Goal: Obtain resource: Obtain resource

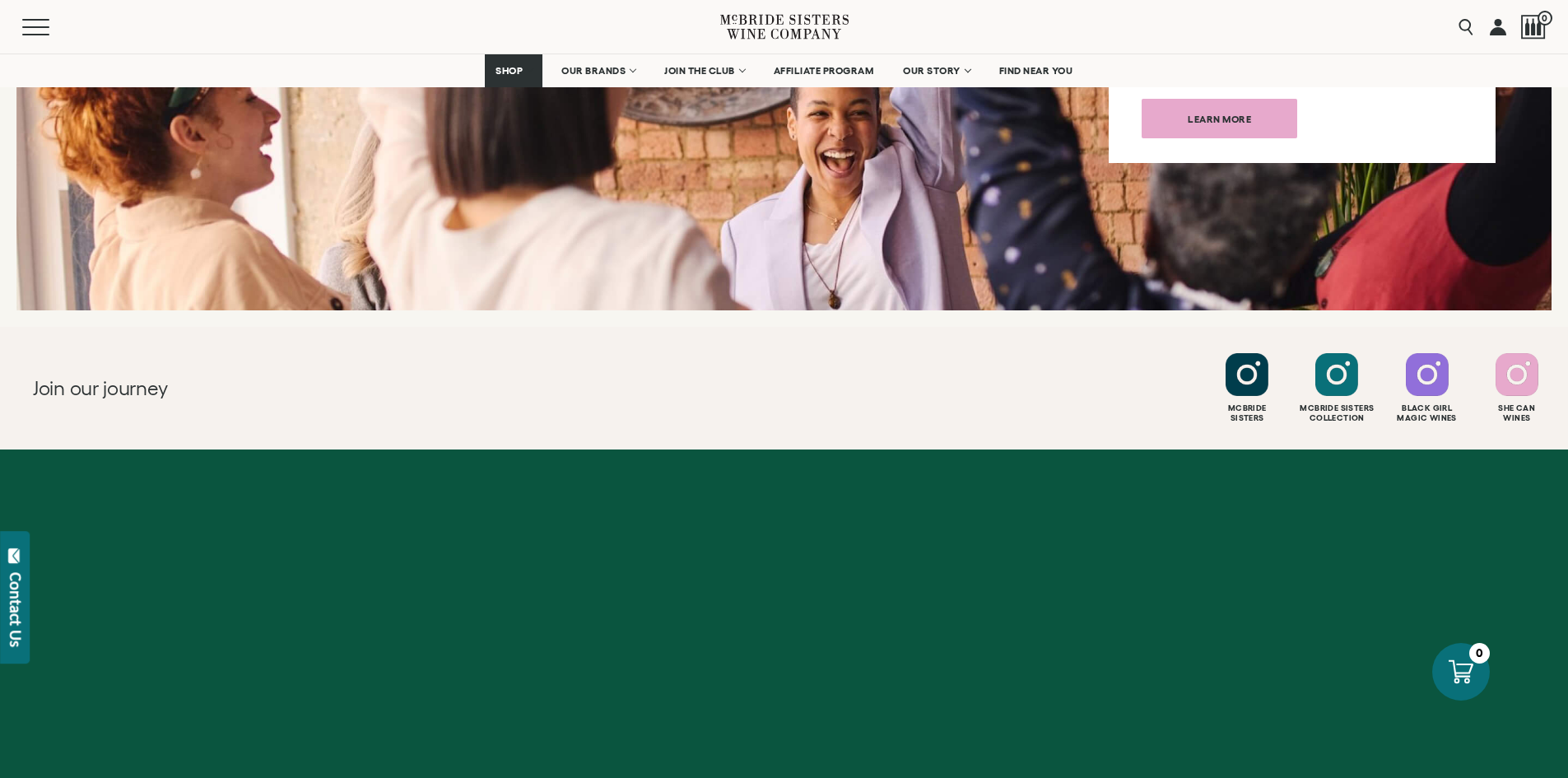
scroll to position [6455, 0]
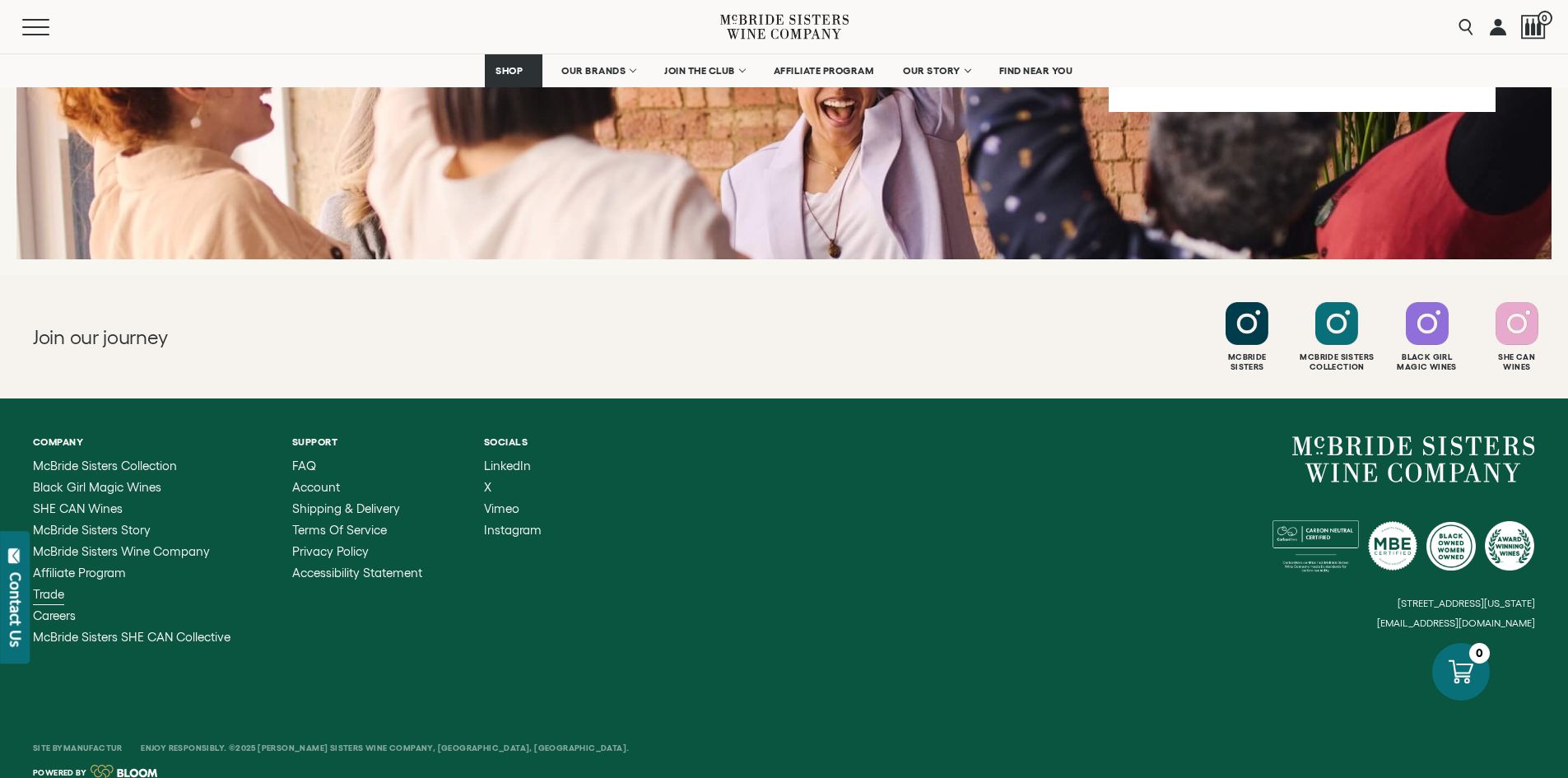
click at [48, 587] on span "Trade" at bounding box center [49, 594] width 31 height 14
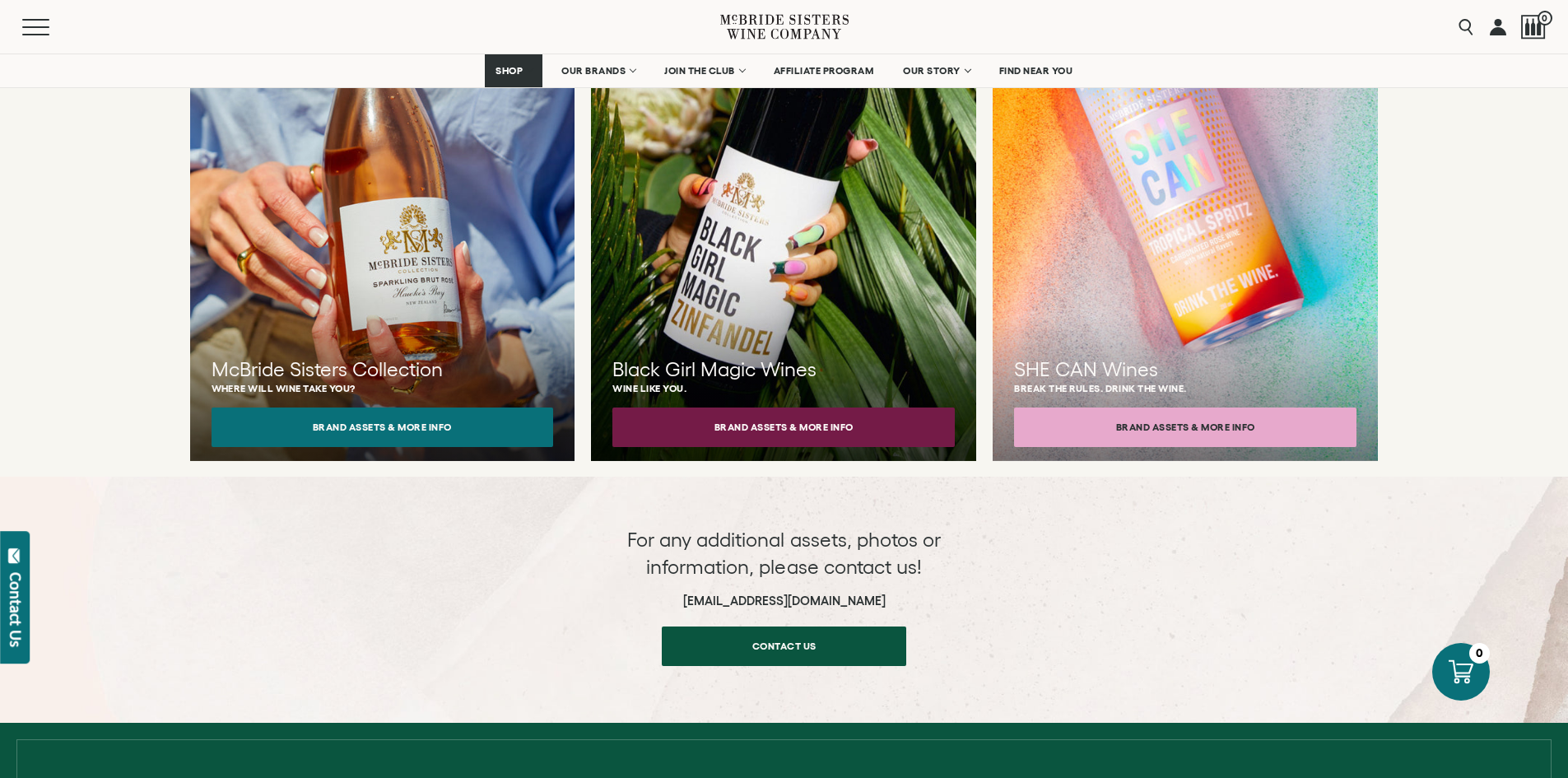
scroll to position [1579, 0]
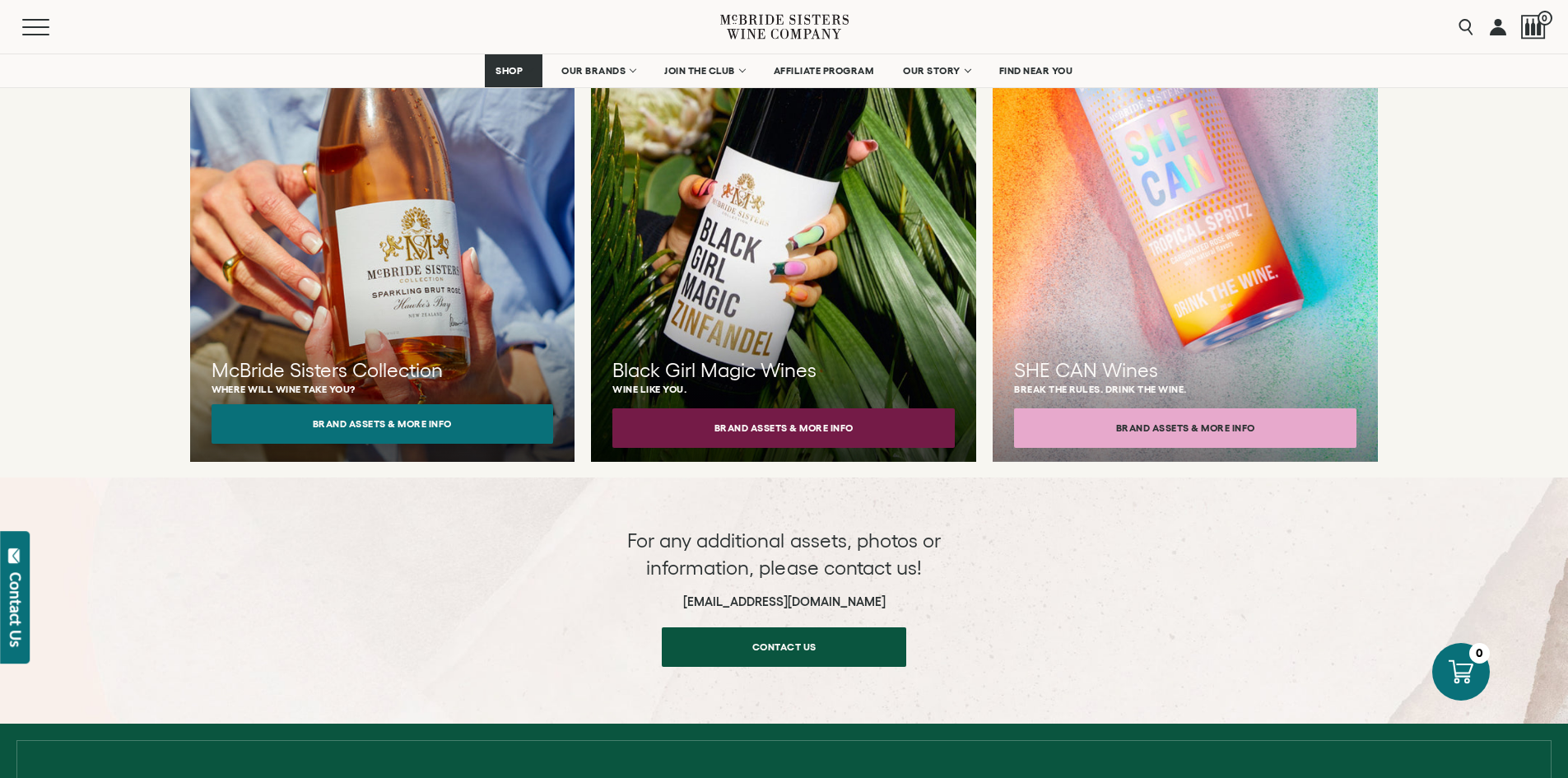
click at [405, 404] on button "Brand Assets & More Info" at bounding box center [382, 424] width 342 height 39
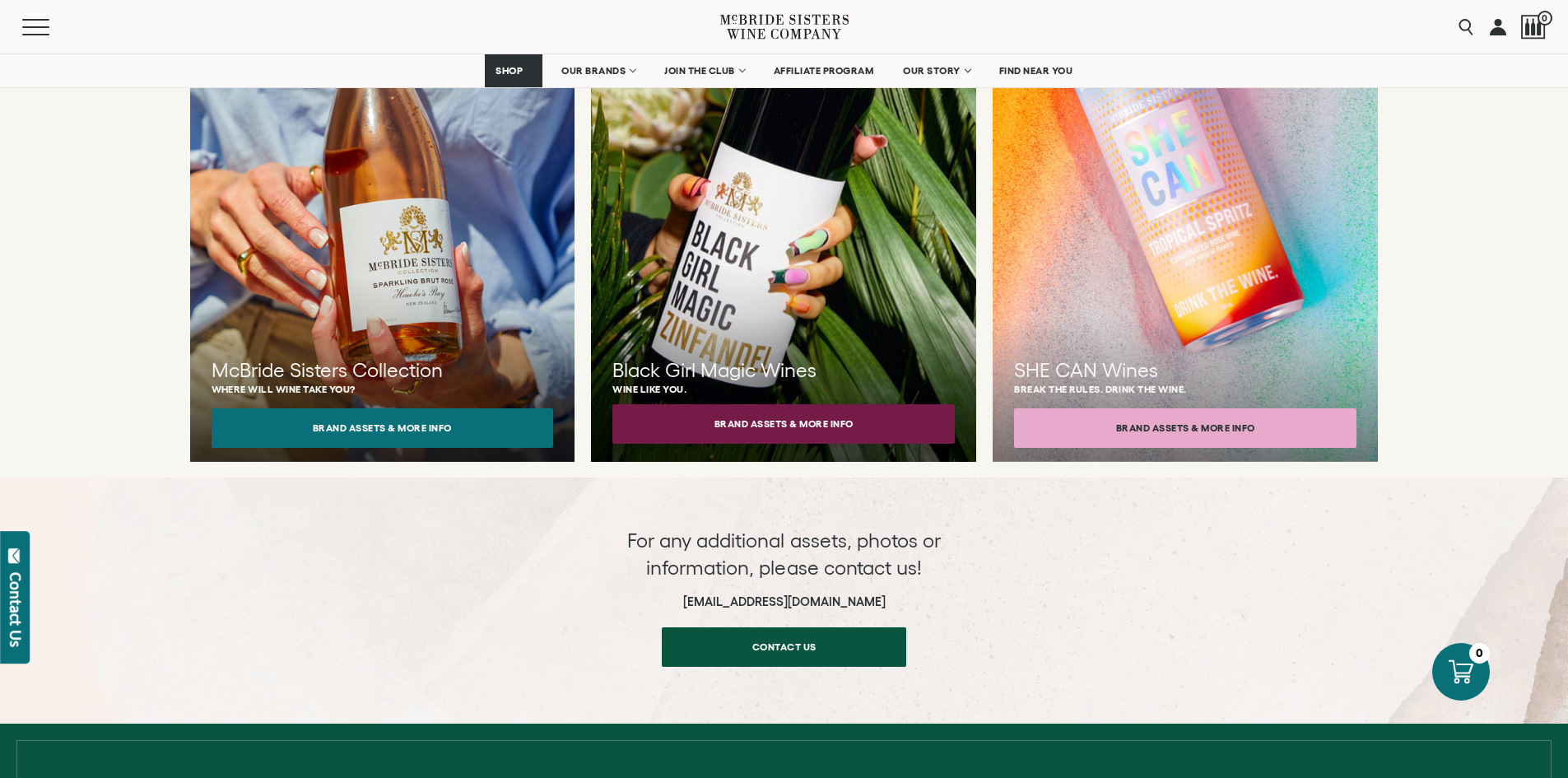
click at [834, 406] on button "Brand Assets & More Info" at bounding box center [784, 424] width 342 height 39
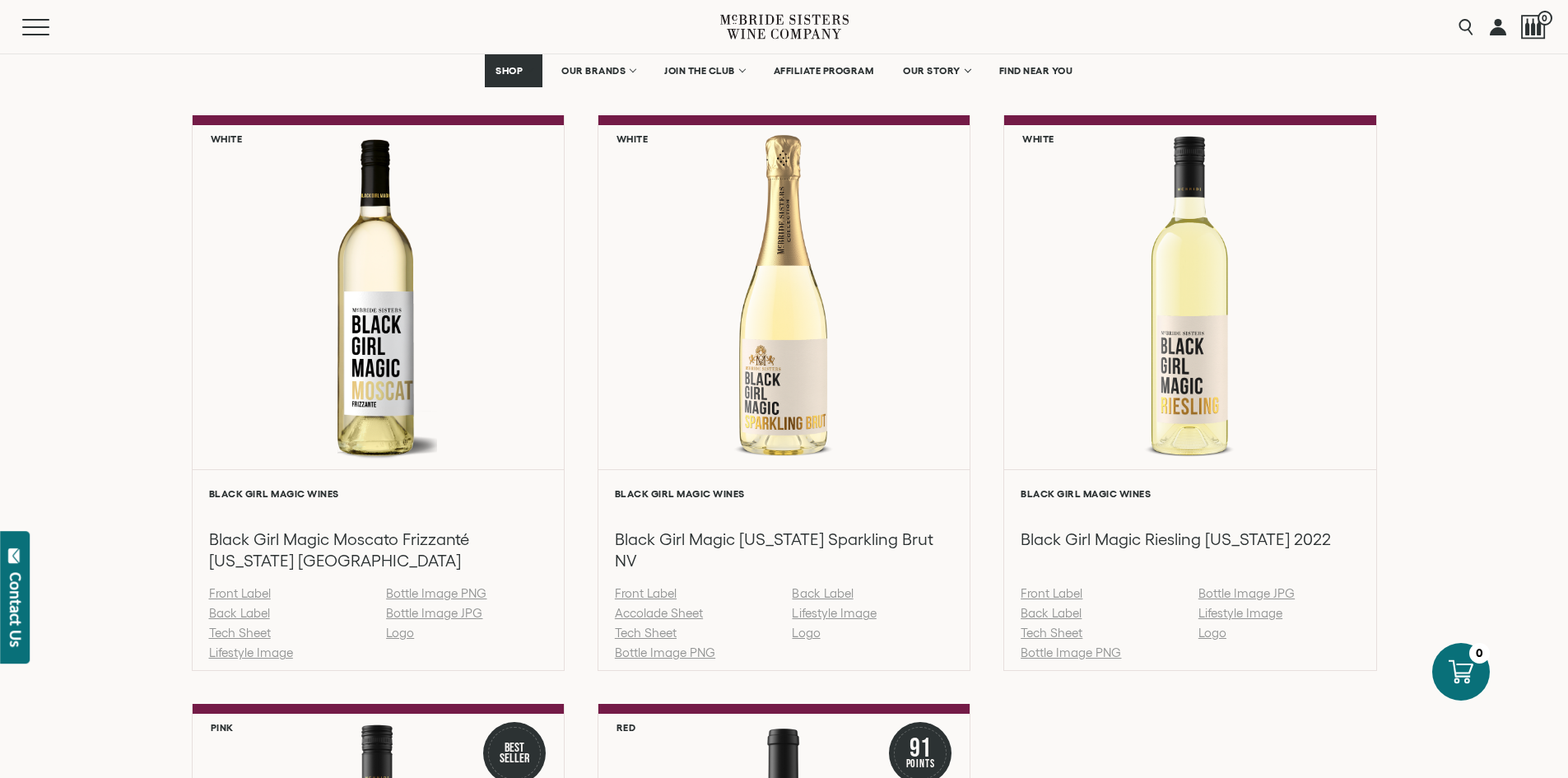
scroll to position [1185, 0]
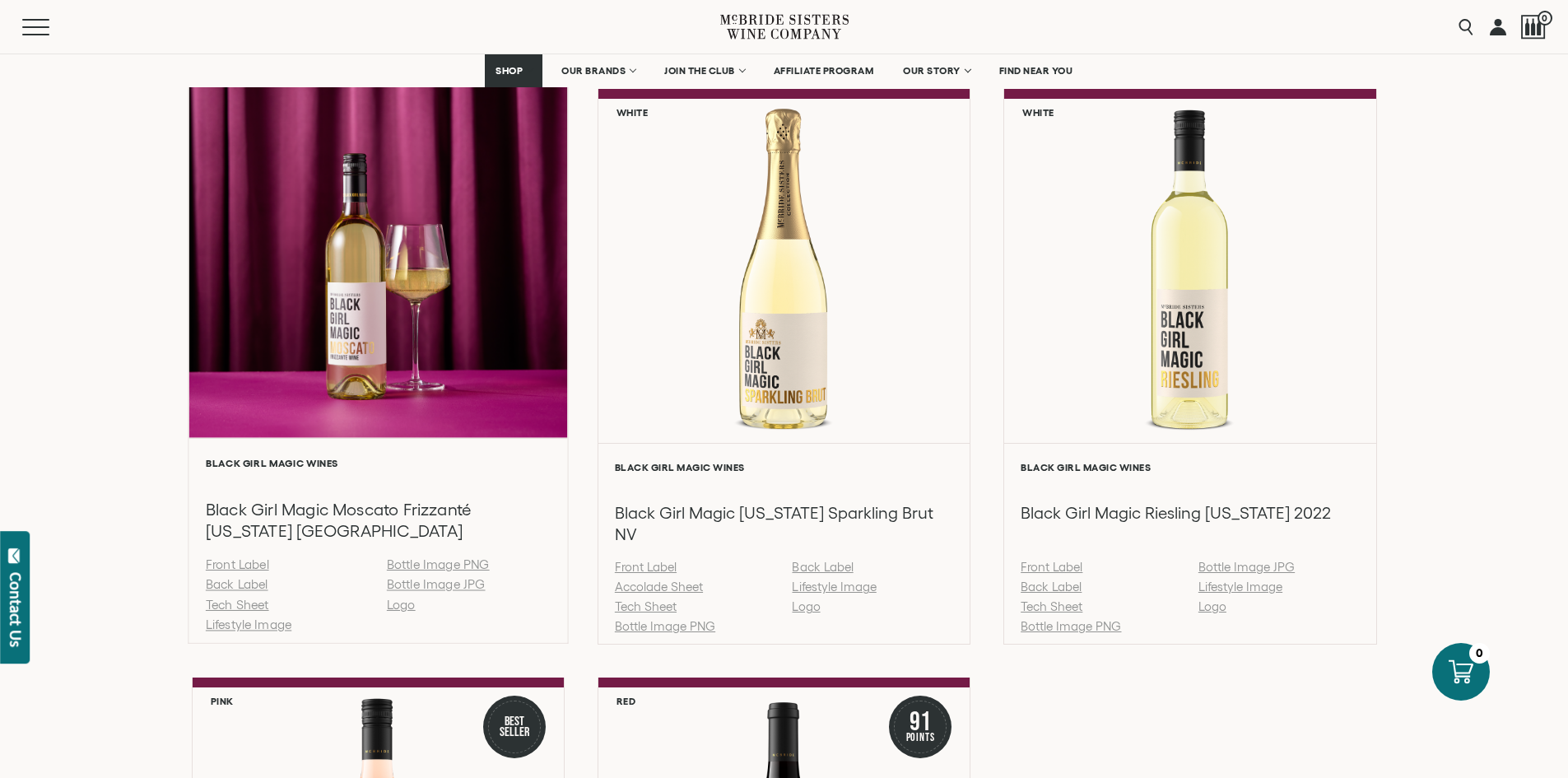
click at [230, 584] on link "Back Label" at bounding box center [236, 585] width 62 height 14
click at [228, 564] on link "Front Label" at bounding box center [236, 564] width 63 height 14
